Goal: Find specific page/section

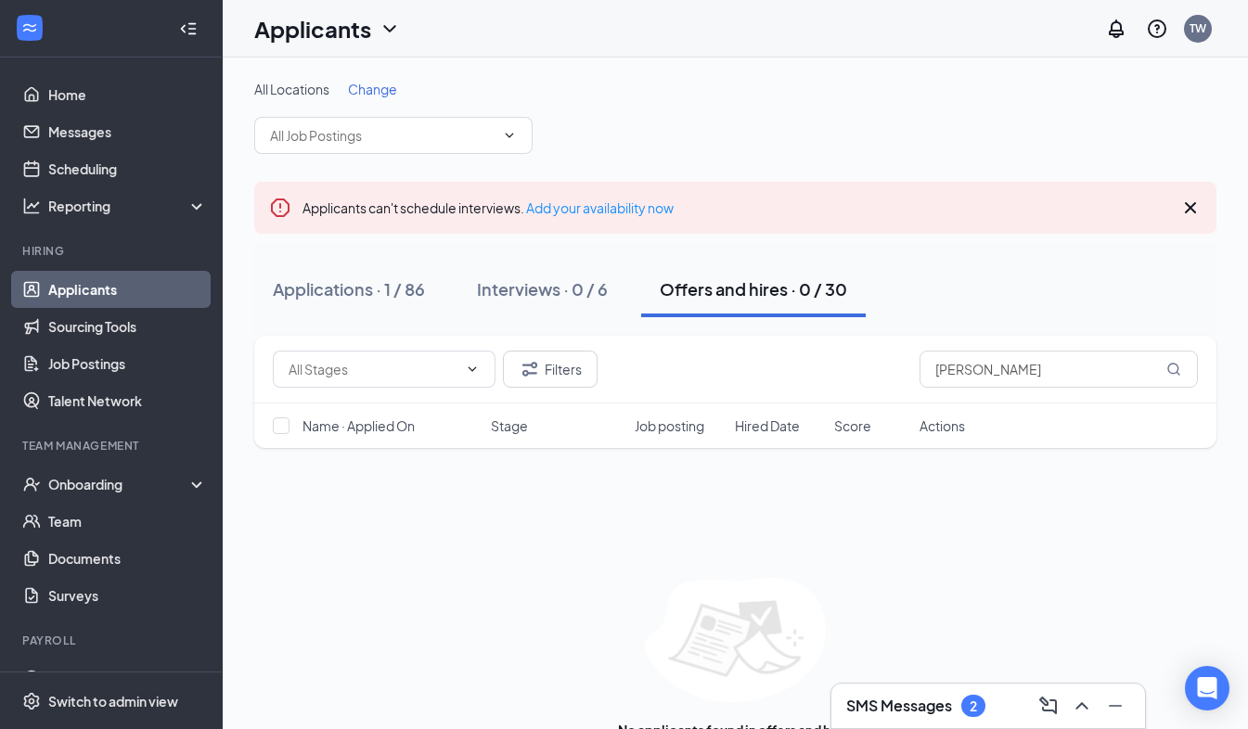
click at [380, 286] on div "Applications · 1 / 86" at bounding box center [349, 288] width 152 height 23
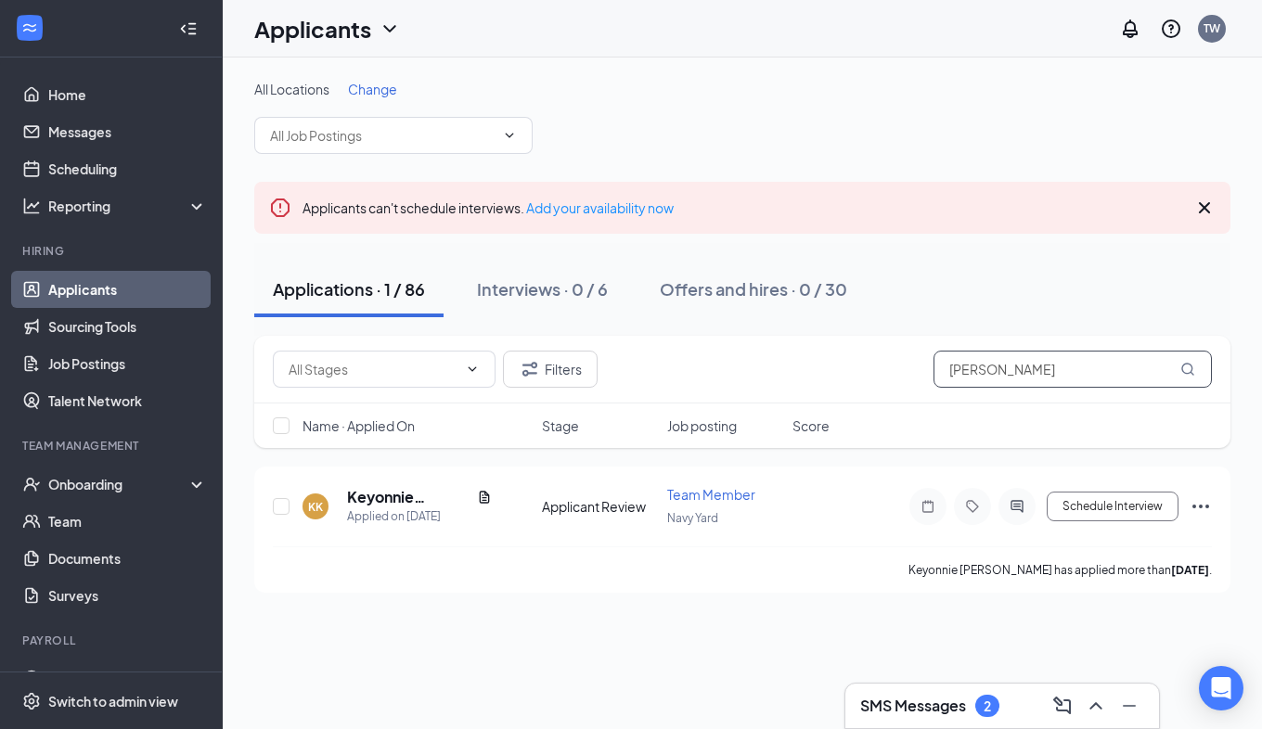
click at [1107, 363] on input "[PERSON_NAME]" at bounding box center [1073, 369] width 278 height 37
type input "K"
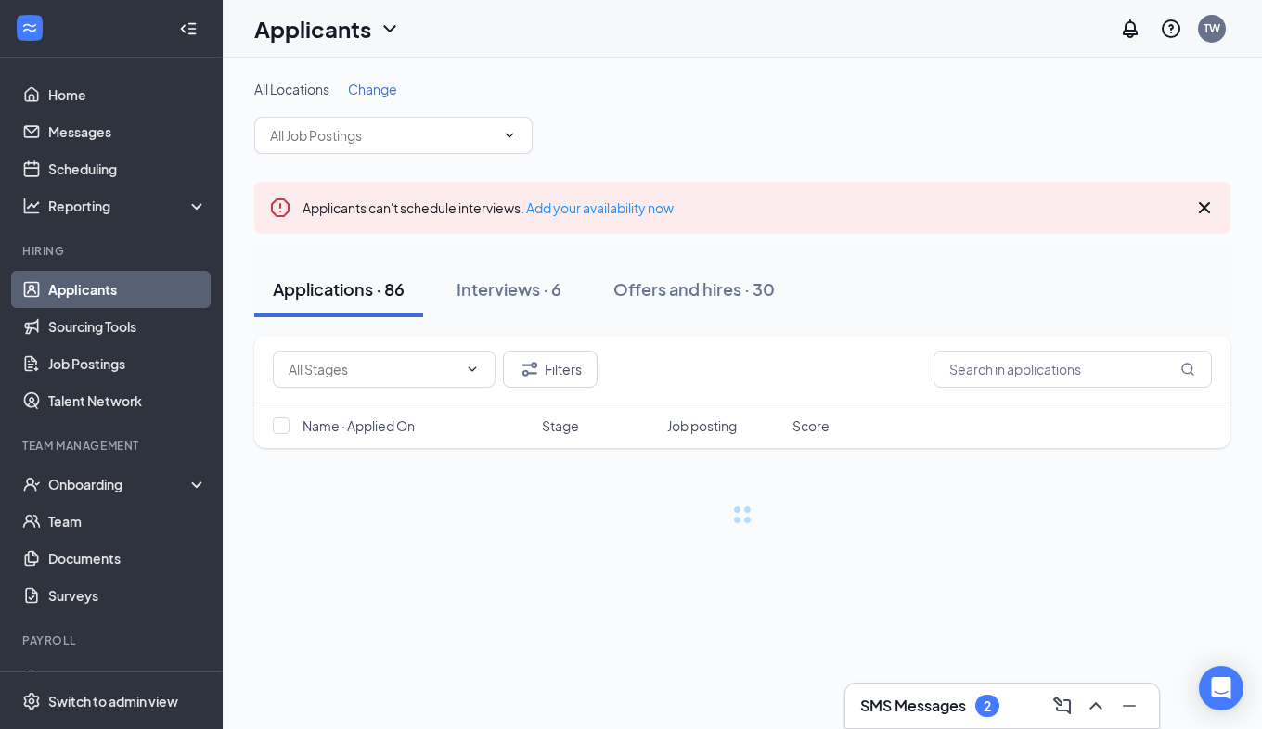
click at [937, 86] on div "All Locations Change" at bounding box center [742, 89] width 976 height 19
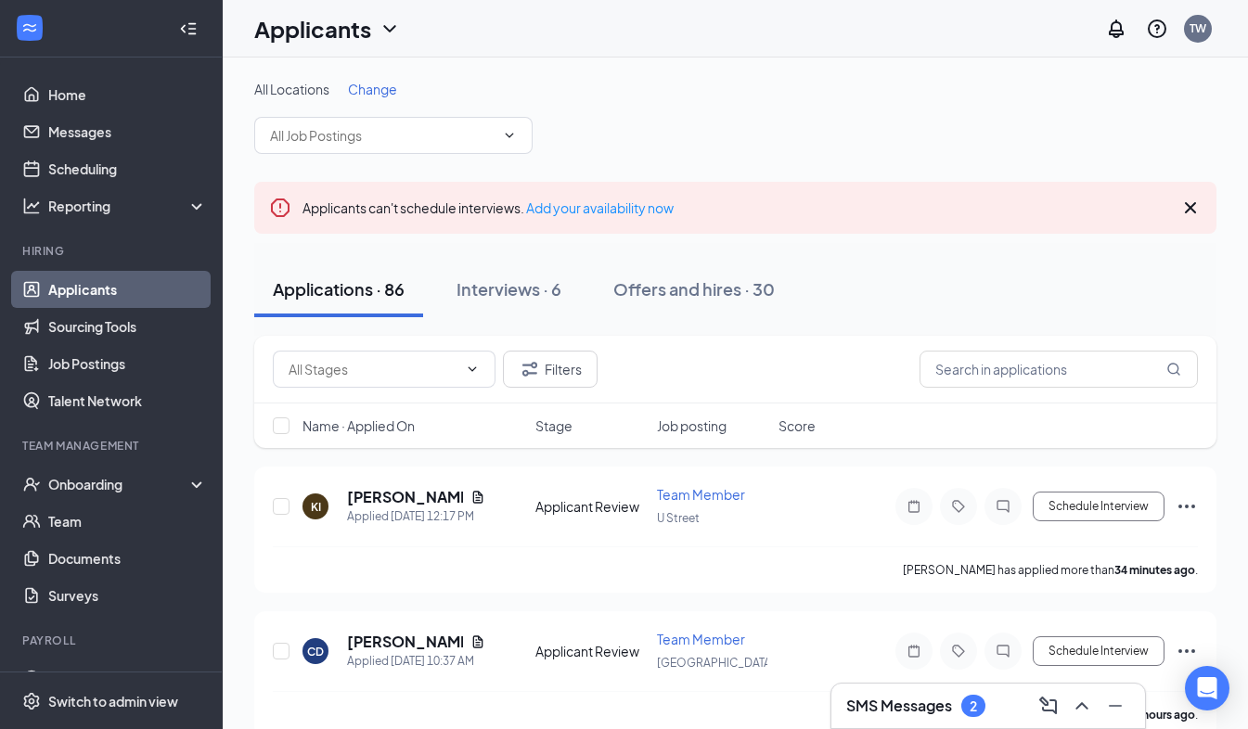
click at [715, 306] on button "Offers and hires · 30" at bounding box center [694, 290] width 199 height 56
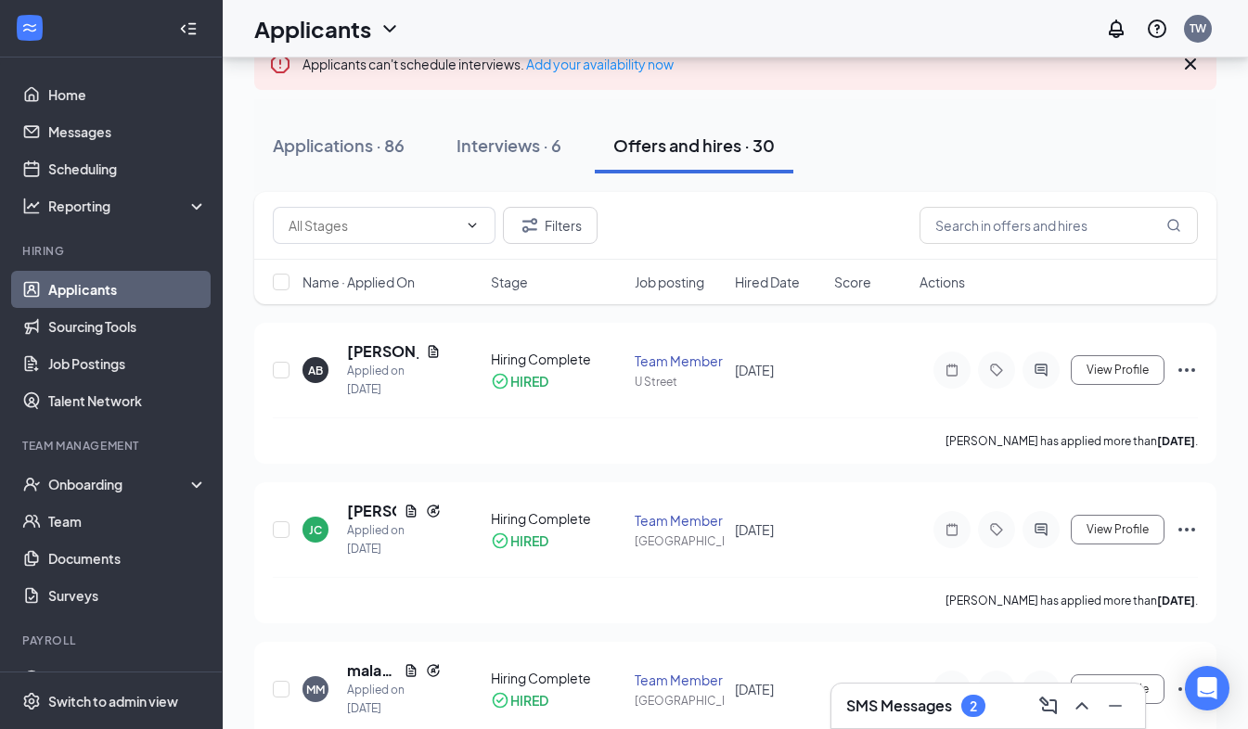
scroll to position [143, 0]
